Goal: Subscribe to service/newsletter

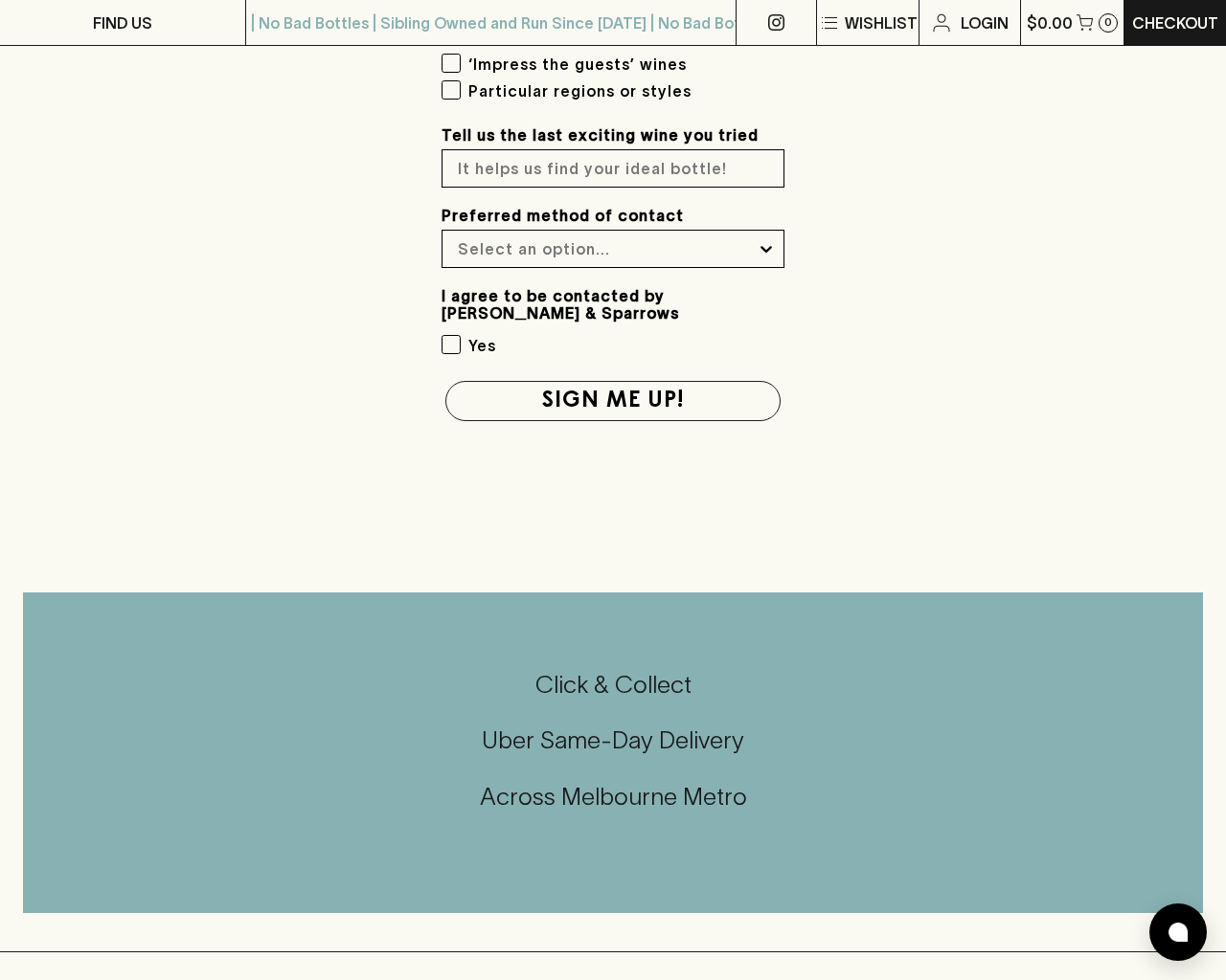
scroll to position [2459, 0]
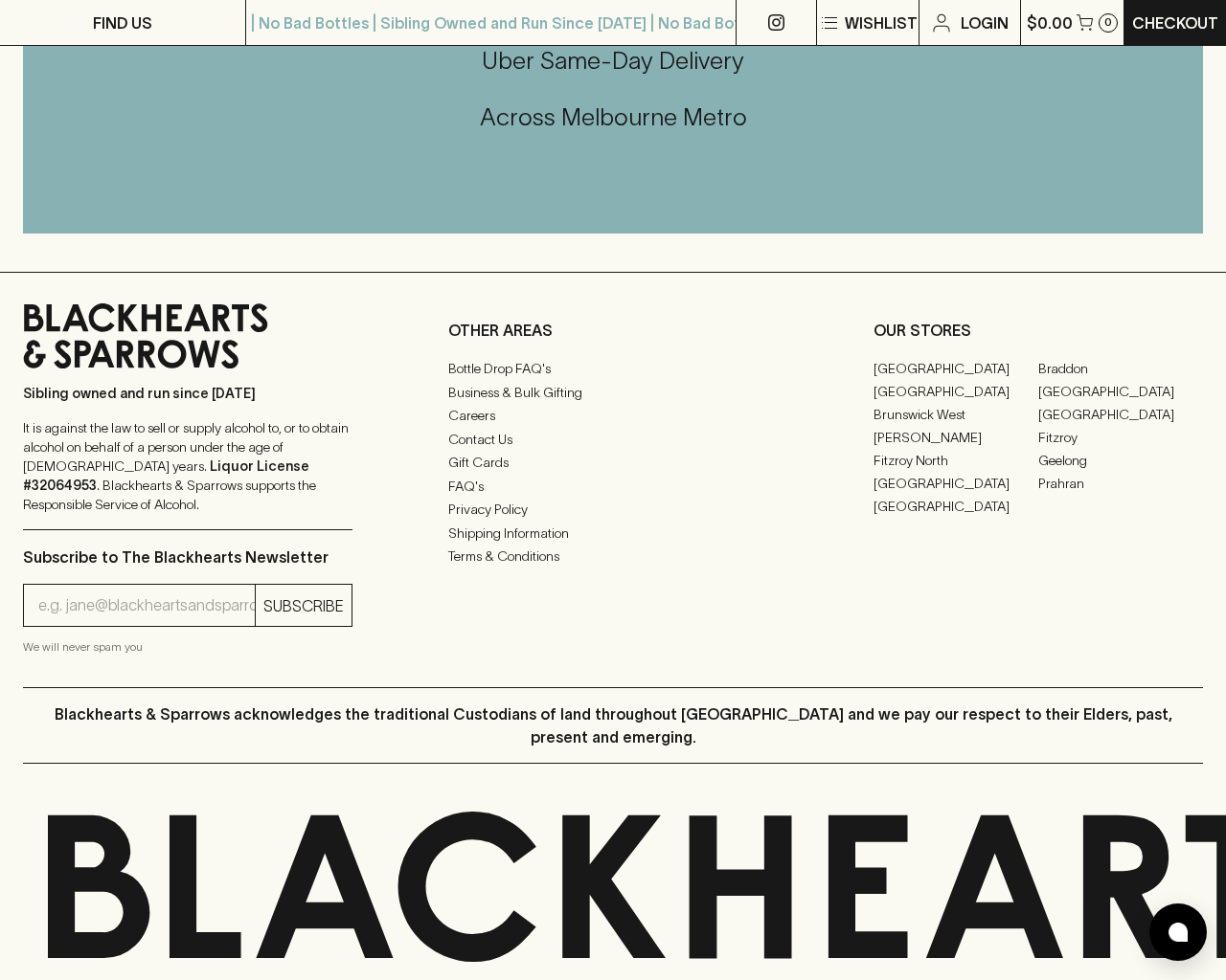
type input "e"
type input "[EMAIL_ADDRESS]"
type input "[PHONE_NUMBER]"
type input "e"
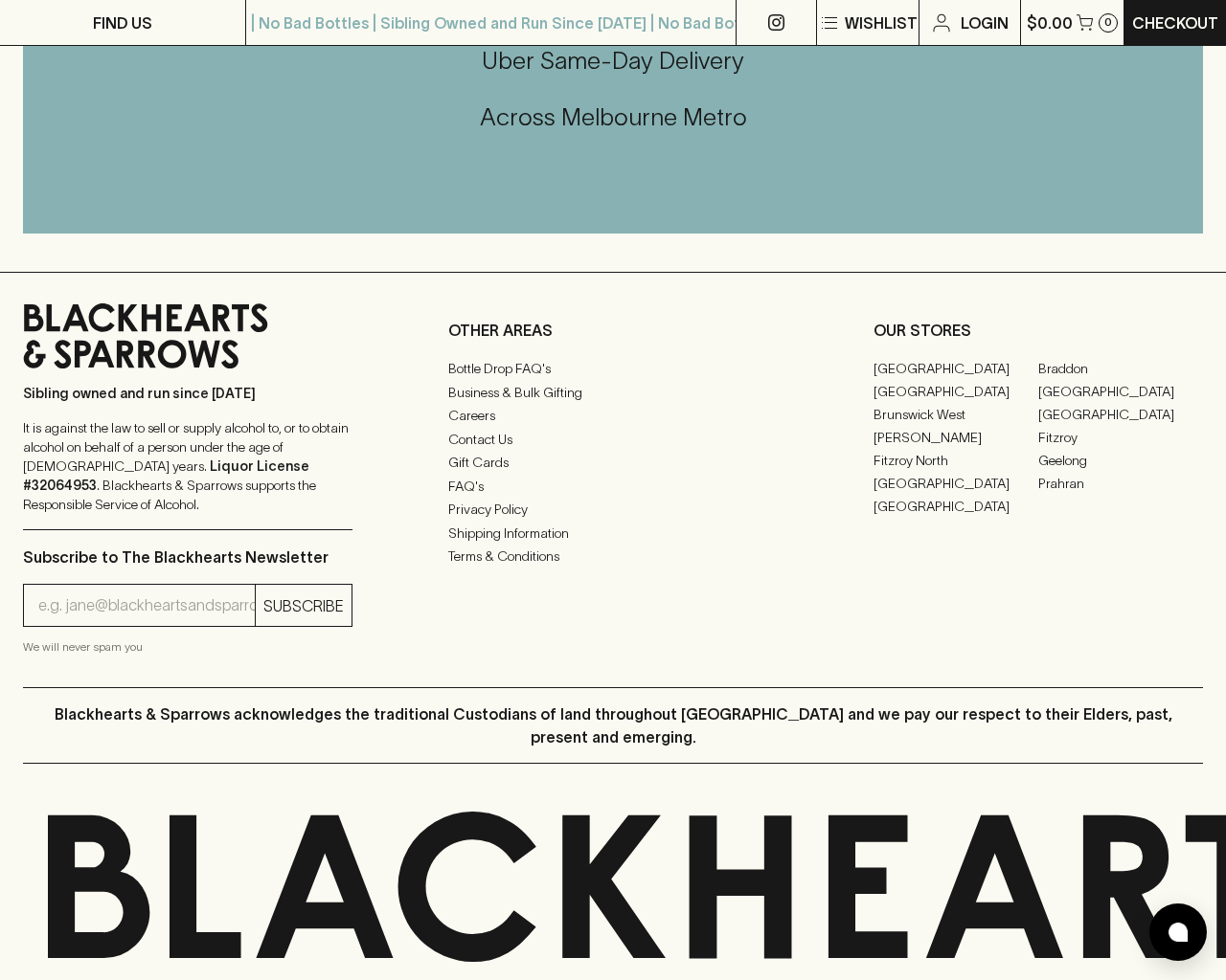
type input "Email"
type input "[EMAIL_ADDRESS]"
type input "1"
type input "e"
checkbox input "true"
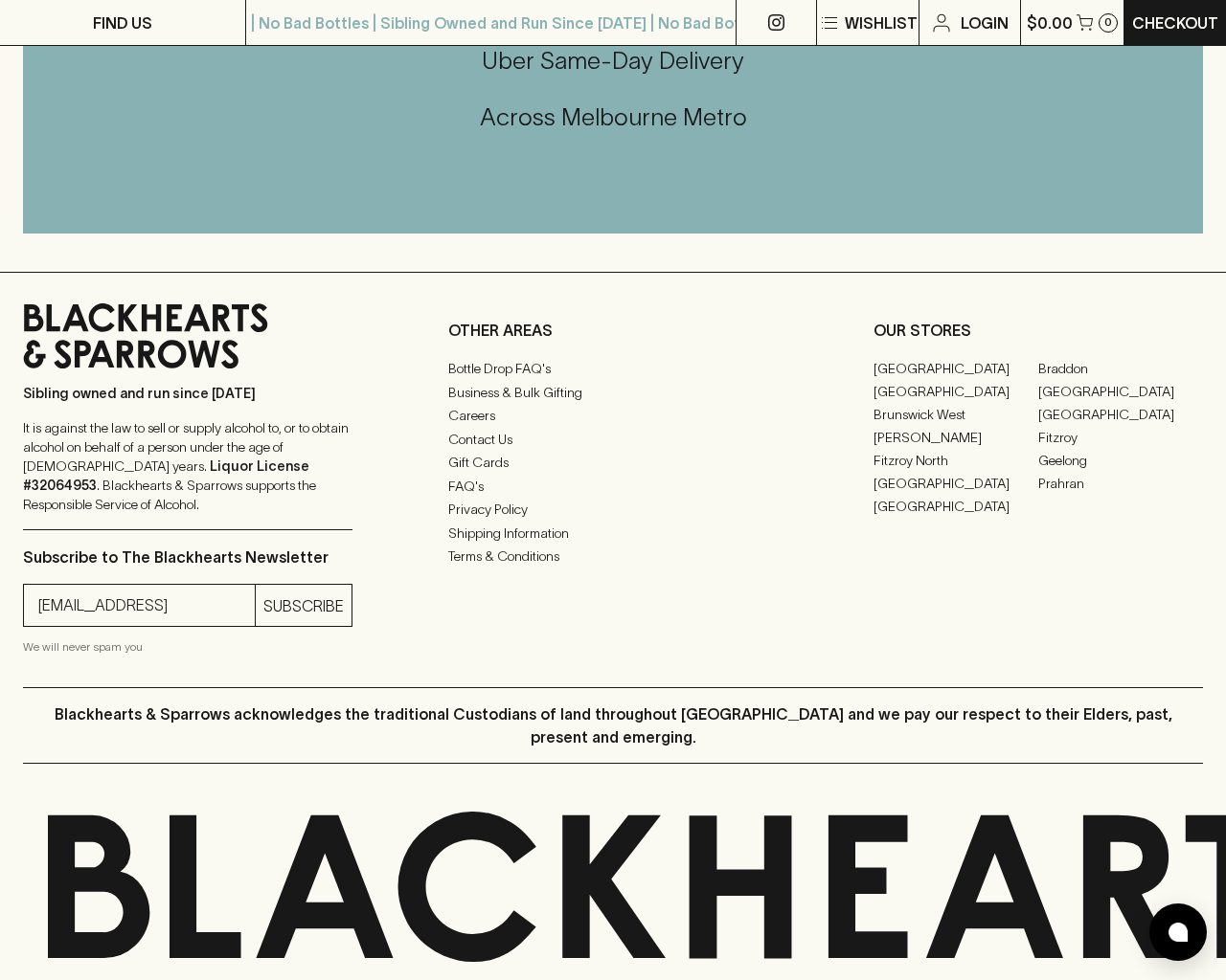
checkbox input "true"
